Goal: Obtain resource: Obtain resource

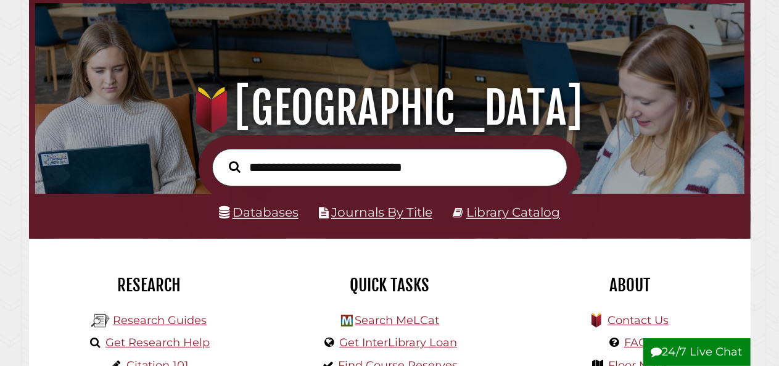
scroll to position [185, 0]
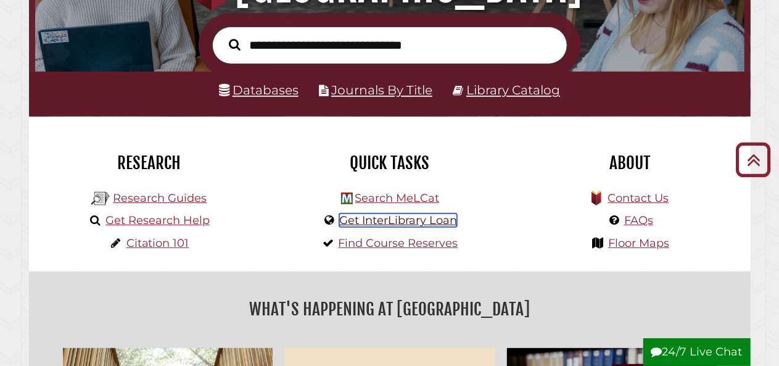
click at [433, 224] on link "Get InterLibrary Loan" at bounding box center [398, 220] width 118 height 14
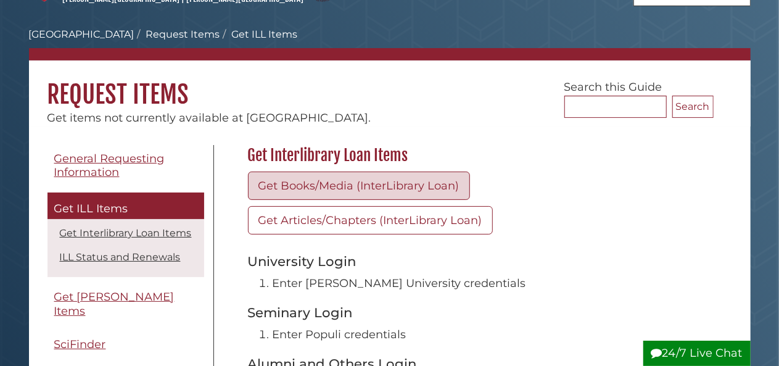
scroll to position [62, 0]
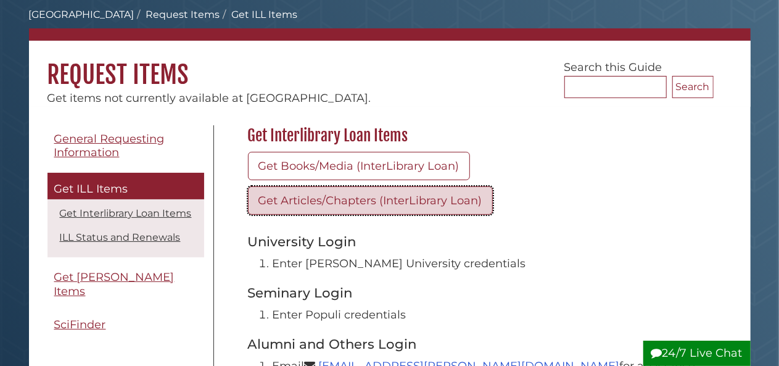
click at [366, 204] on link "Get Articles/Chapters (InterLibrary Loan)" at bounding box center [370, 200] width 245 height 28
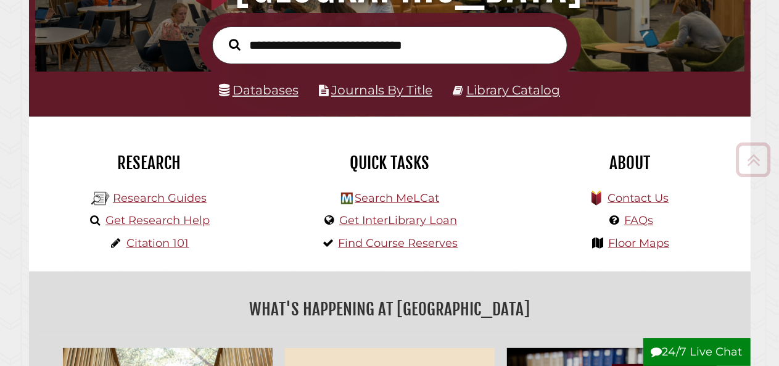
scroll to position [234, 703]
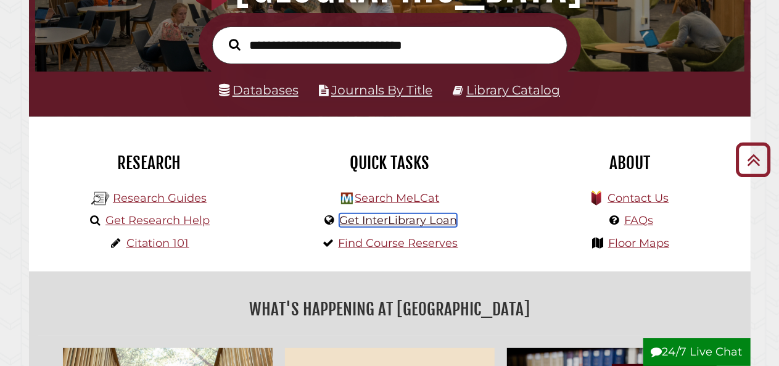
click at [413, 227] on link "Get InterLibrary Loan" at bounding box center [398, 220] width 118 height 14
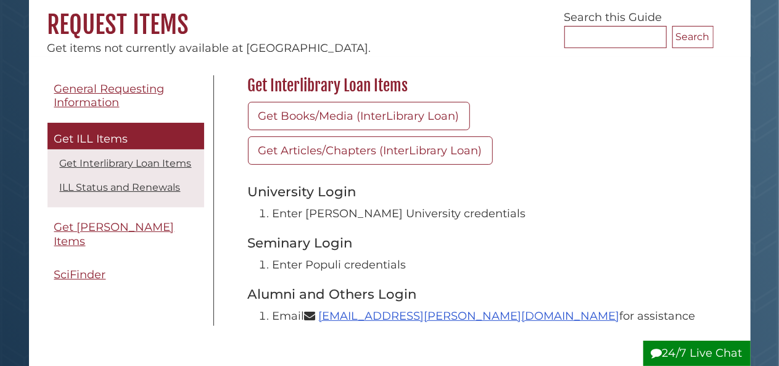
scroll to position [123, 0]
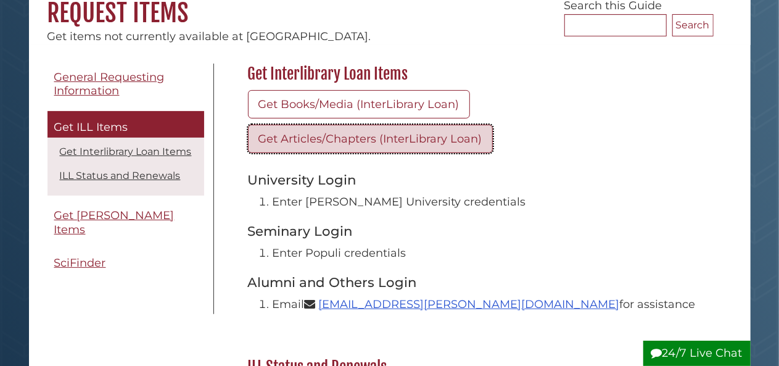
click at [372, 149] on link "Get Articles/Chapters (InterLibrary Loan)" at bounding box center [370, 139] width 245 height 28
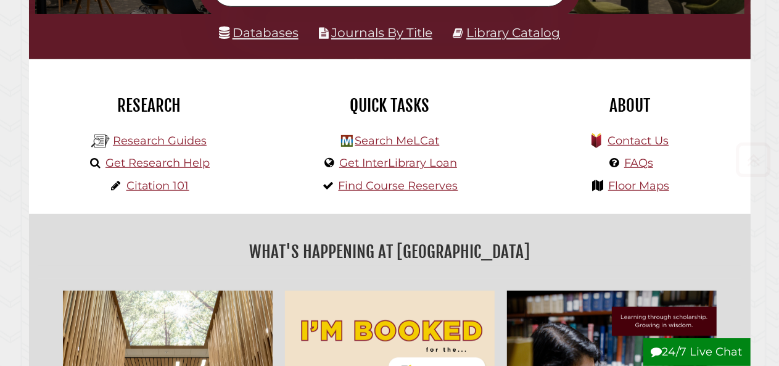
scroll to position [247, 0]
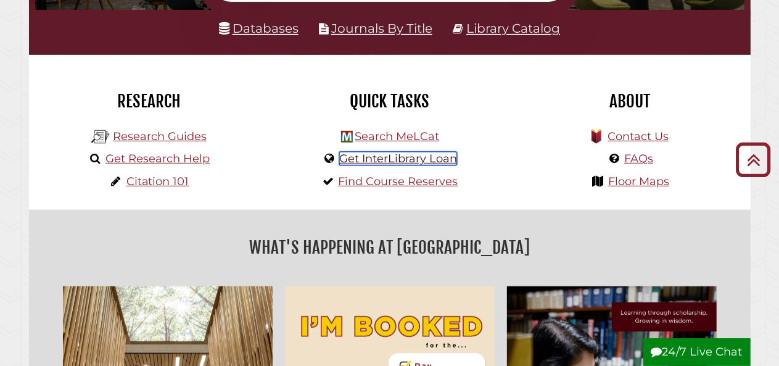
click at [406, 162] on link "Get InterLibrary Loan" at bounding box center [398, 159] width 118 height 14
